Goal: Task Accomplishment & Management: Complete application form

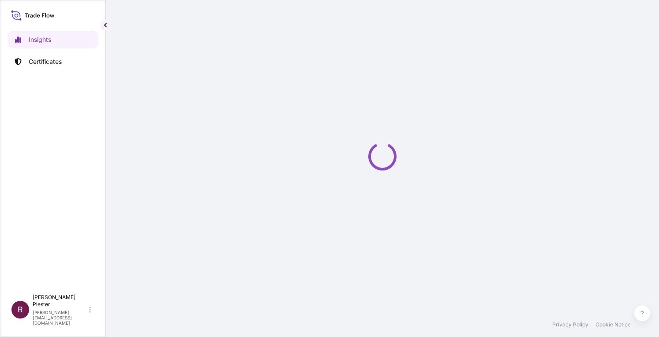
select select "2025"
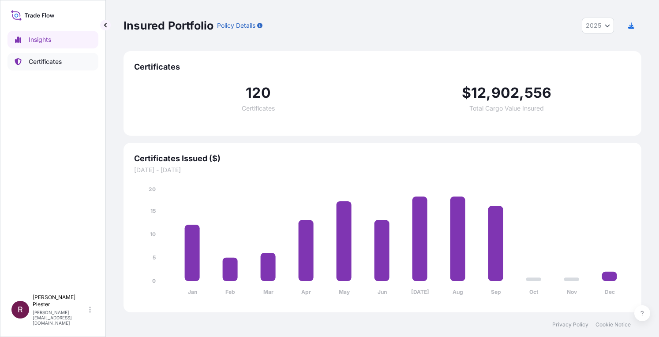
click at [29, 59] on p "Certificates" at bounding box center [45, 61] width 33 height 9
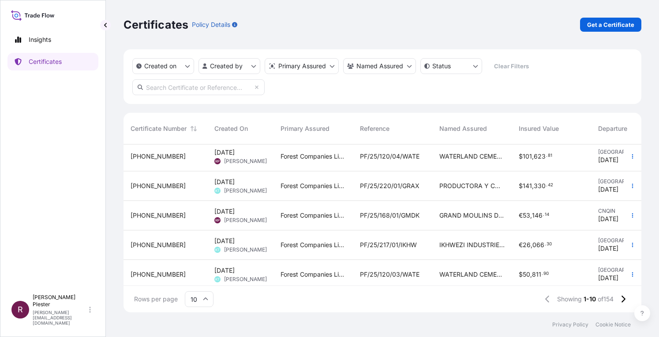
scroll to position [161, 0]
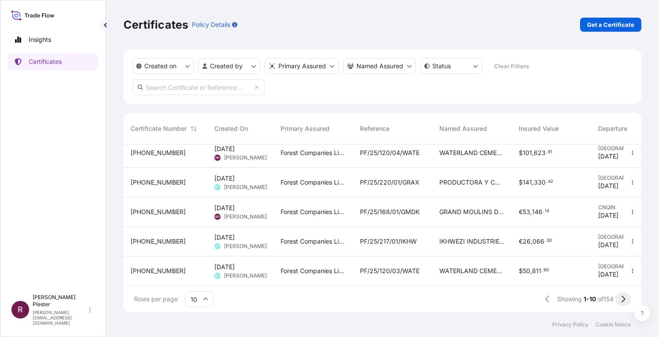
click at [624, 303] on icon at bounding box center [622, 299] width 5 height 8
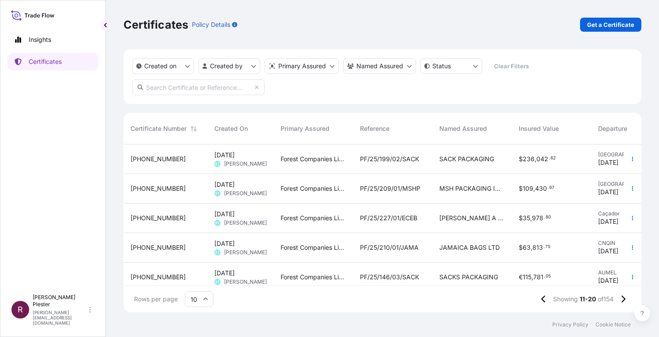
click at [378, 242] on div "PF/25/210/01/JAMA" at bounding box center [392, 248] width 79 height 30
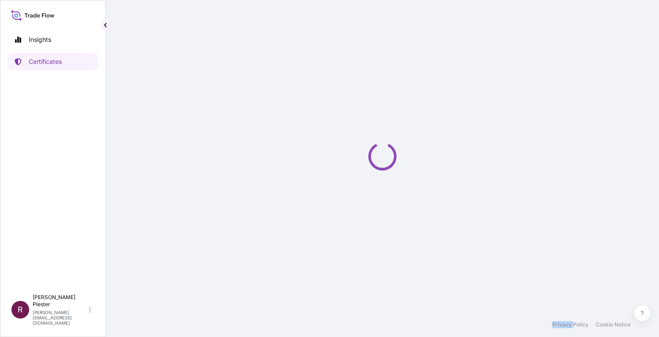
click at [378, 242] on div "Loading" at bounding box center [382, 156] width 518 height 313
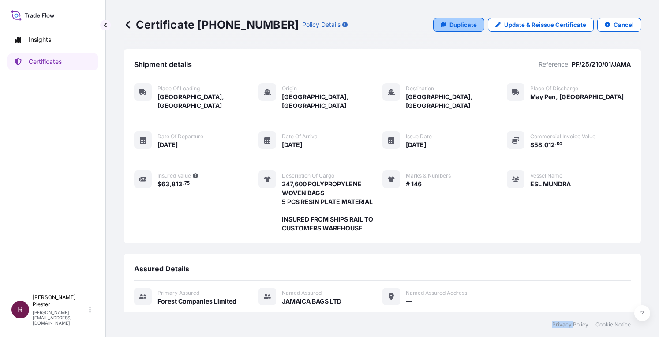
click at [463, 22] on p "Duplicate" at bounding box center [462, 24] width 27 height 9
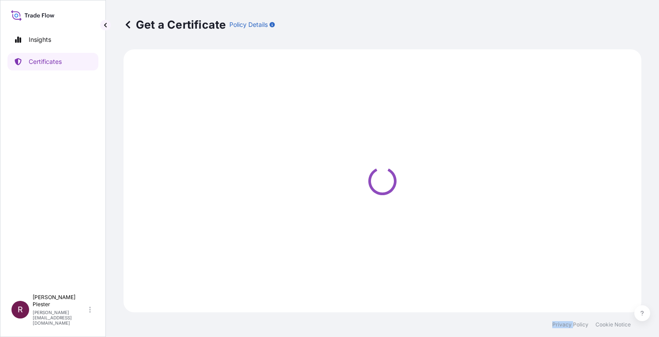
select select "Road / [GEOGRAPHIC_DATA]"
select select "Ocean Vessel"
select select "Road / [GEOGRAPHIC_DATA]"
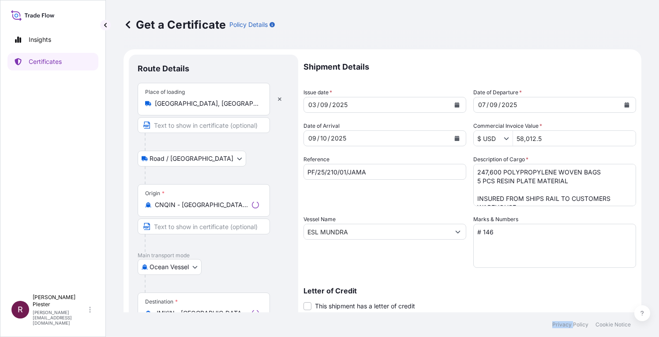
select select "31422"
click at [455, 139] on icon "Calendar" at bounding box center [457, 138] width 5 height 5
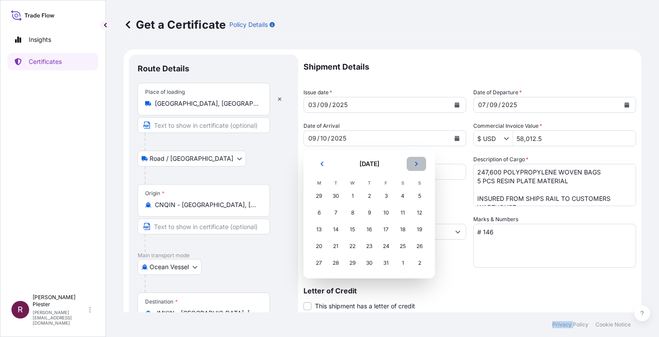
click at [422, 164] on button "Next" at bounding box center [416, 164] width 19 height 14
click at [321, 216] on div "3" at bounding box center [319, 213] width 16 height 16
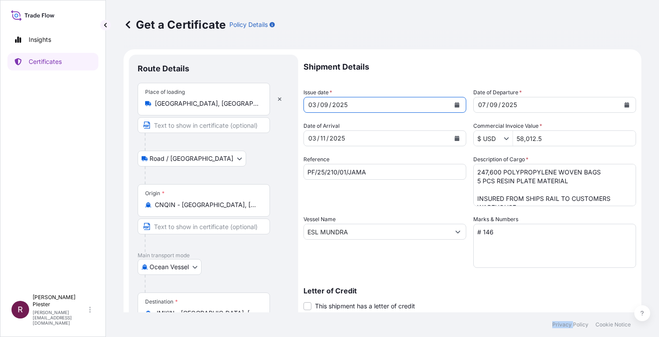
click at [456, 107] on icon "Calendar" at bounding box center [456, 104] width 5 height 5
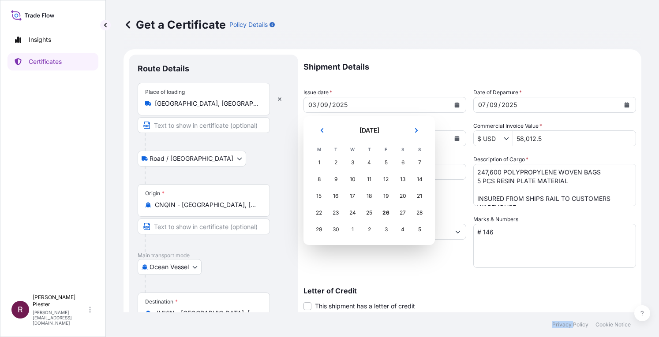
click at [351, 228] on div "1" at bounding box center [352, 230] width 16 height 16
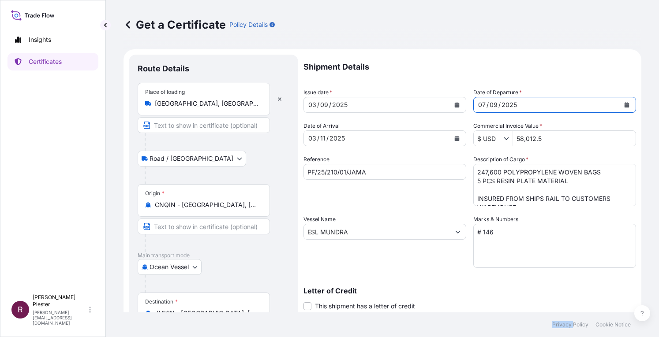
click at [623, 105] on button "Calendar" at bounding box center [627, 105] width 14 height 14
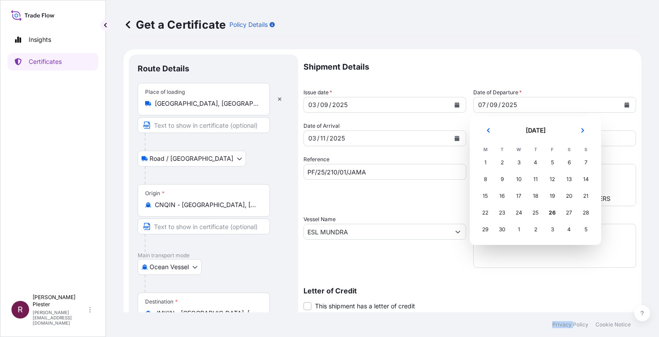
click at [519, 230] on div "1" at bounding box center [519, 230] width 16 height 16
click at [585, 128] on button "Next" at bounding box center [582, 130] width 19 height 14
click at [516, 161] on div "1" at bounding box center [519, 163] width 16 height 16
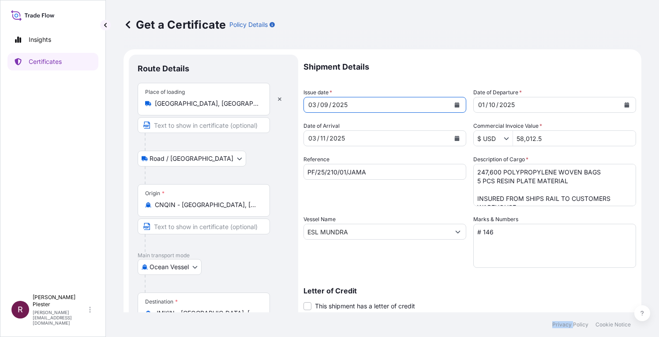
click at [455, 105] on icon "Calendar" at bounding box center [457, 104] width 5 height 5
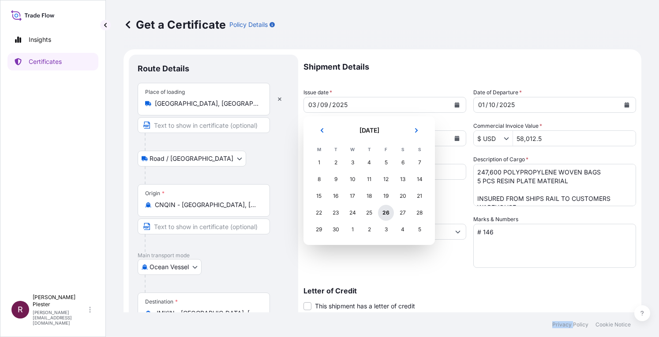
click at [385, 212] on div "26" at bounding box center [386, 213] width 16 height 16
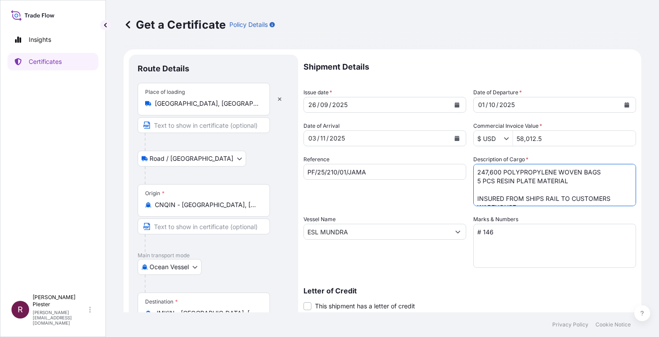
drag, startPoint x: 474, startPoint y: 180, endPoint x: 565, endPoint y: 183, distance: 90.9
click at [565, 183] on textarea "247,600 POLYPROPYLENE WOVEN BAGS 5 PCS RESIN PLATE MATERIAL INSURED FROM SHIPS …" at bounding box center [554, 185] width 163 height 42
type textarea "247,600 POLYPROPYLENE WOVEN BAGS INSURED FROM SHIPS RAIL TO CUSTOMERS WAREHOUSE"
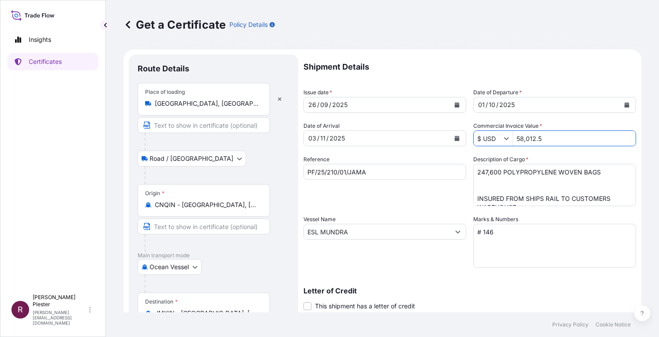
click at [545, 136] on input "58,012.5" at bounding box center [574, 139] width 123 height 16
type input "569,904.45"
click at [483, 176] on textarea "247,600 POLYPROPYLENE WOVEN BAGS 5 PCS RESIN PLATE MATERIAL INSURED FROM SHIPS …" at bounding box center [554, 185] width 163 height 42
click at [491, 171] on textarea "247,600 POLYPROPYLENE WOVEN BAGS 5 PCS RESIN PLATE MATERIAL INSURED FROM SHIPS …" at bounding box center [554, 185] width 163 height 42
type textarea "270,200 POLYPROPYLENE WOVEN BAGS INSURED FROM SHIPS RAIL TO CUSTOMERS WAREHOUSE"
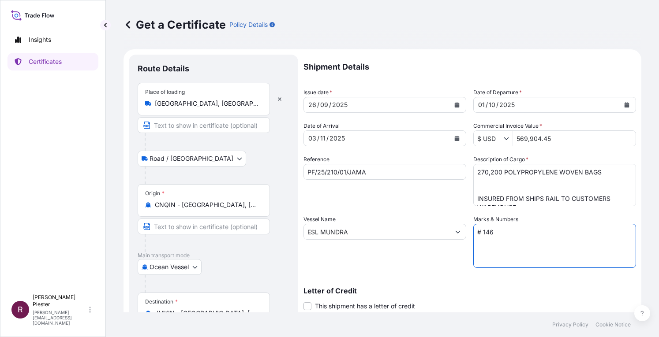
click at [503, 234] on textarea "# 146" at bounding box center [554, 246] width 163 height 44
type textarea "# 147"
click at [455, 233] on icon "Show suggestions" at bounding box center [457, 231] width 5 height 5
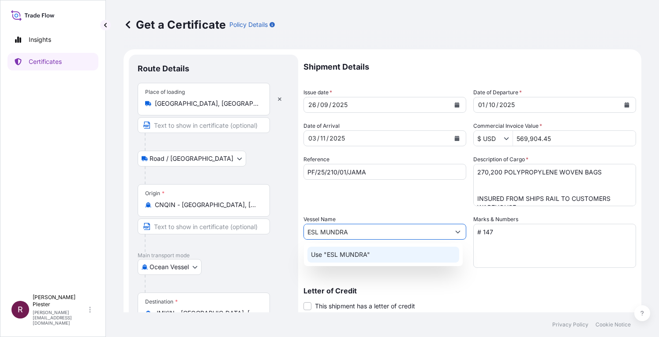
click at [355, 232] on input "ESL MUNDRA" at bounding box center [377, 232] width 146 height 16
type input "E"
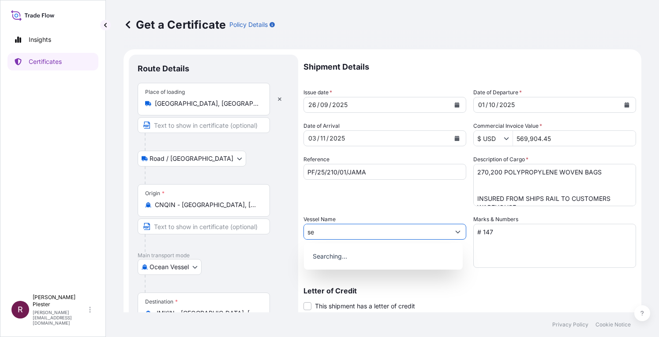
type input "s"
click at [324, 232] on input "SEA [PERSON_NAME]" at bounding box center [377, 232] width 146 height 16
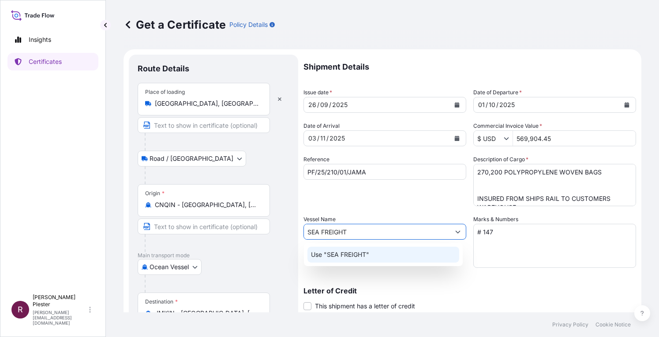
click at [376, 255] on div "Use "SEA FREIGHT"" at bounding box center [383, 255] width 152 height 16
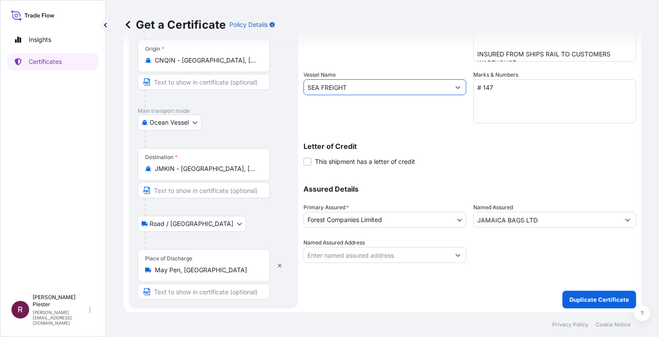
scroll to position [12, 0]
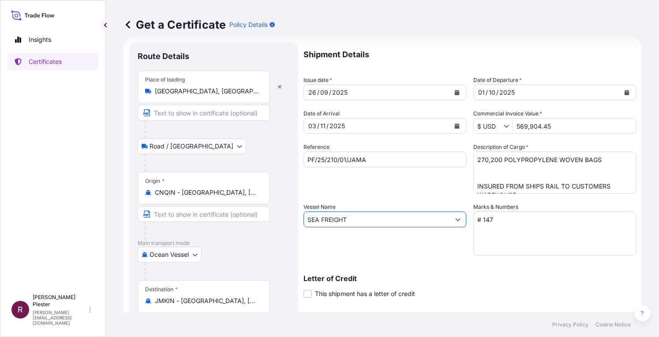
type input "SEA FREIGHT"
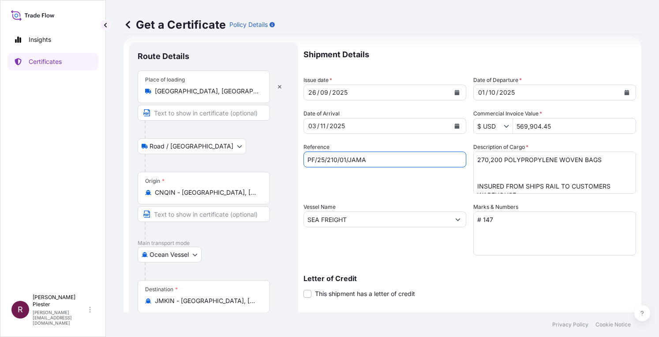
click at [334, 163] on input "PF/25/210/01/JAMA" at bounding box center [384, 160] width 163 height 16
click at [338, 161] on input "PF/25/210/01/JAMA" at bounding box center [384, 160] width 163 height 16
click at [335, 159] on input "PF/25/210/01/JAMA" at bounding box center [384, 160] width 163 height 16
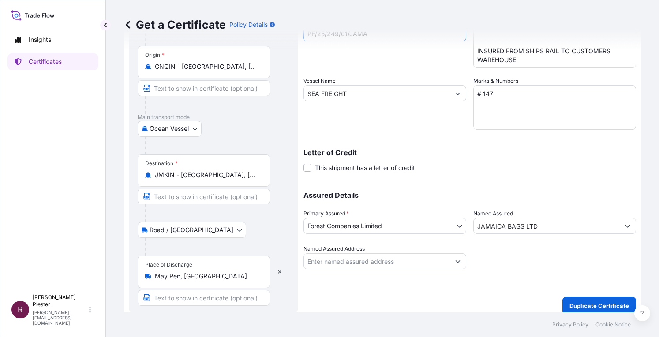
scroll to position [145, 0]
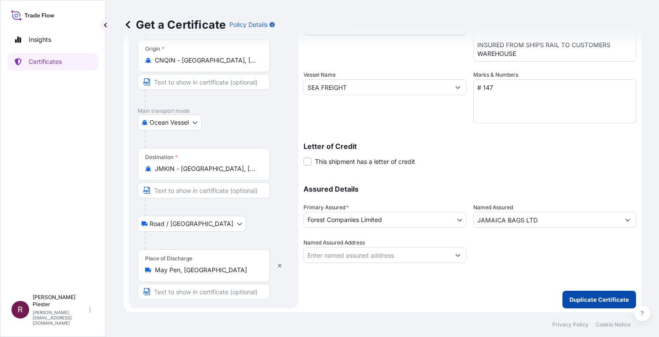
type input "PF/25/249/01/JAMA"
click at [571, 304] on button "Duplicate Certificate" at bounding box center [599, 300] width 74 height 18
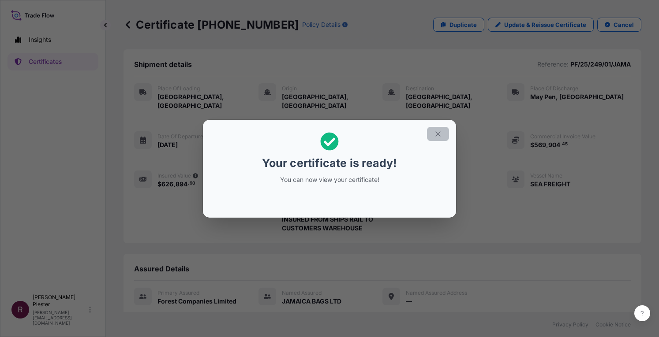
click at [435, 133] on icon "button" at bounding box center [438, 134] width 8 height 8
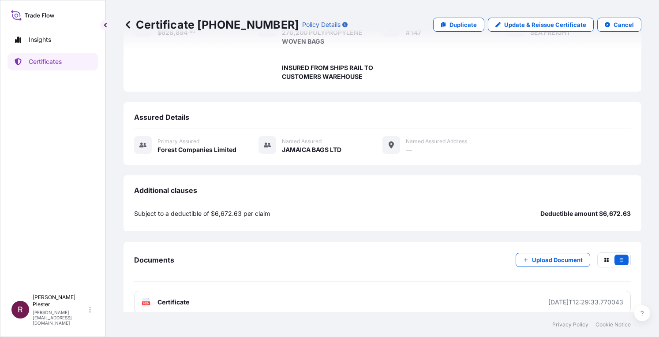
scroll to position [153, 0]
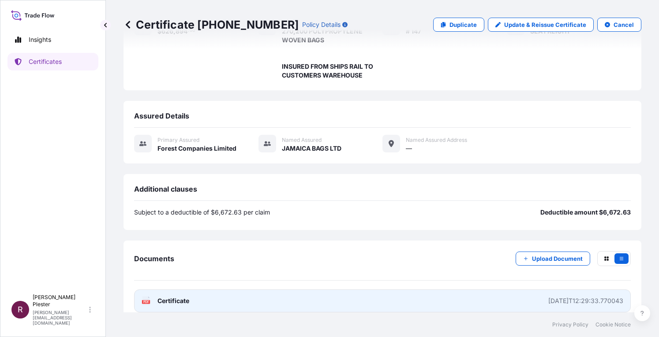
click at [176, 297] on span "Certificate" at bounding box center [173, 301] width 32 height 9
